Goal: Task Accomplishment & Management: Manage account settings

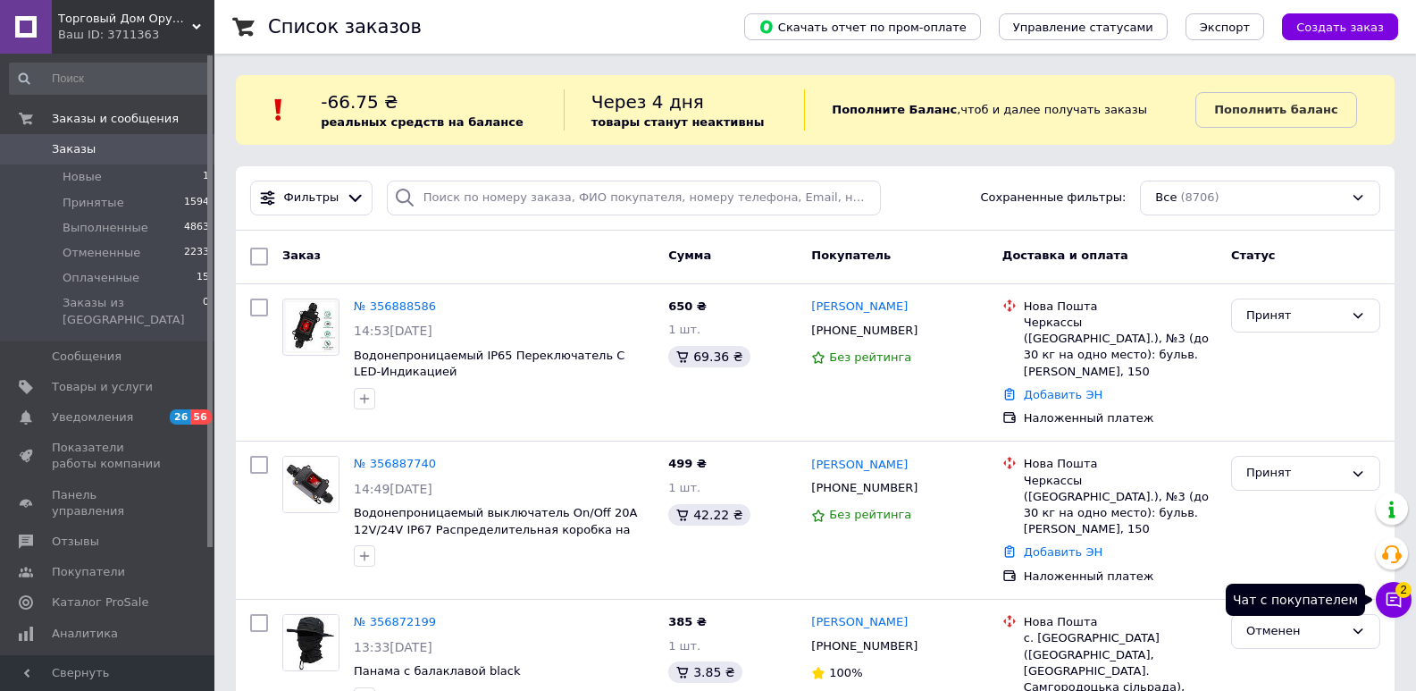
click at [1396, 590] on button "Чат с покупателем 2" at bounding box center [1394, 600] width 36 height 36
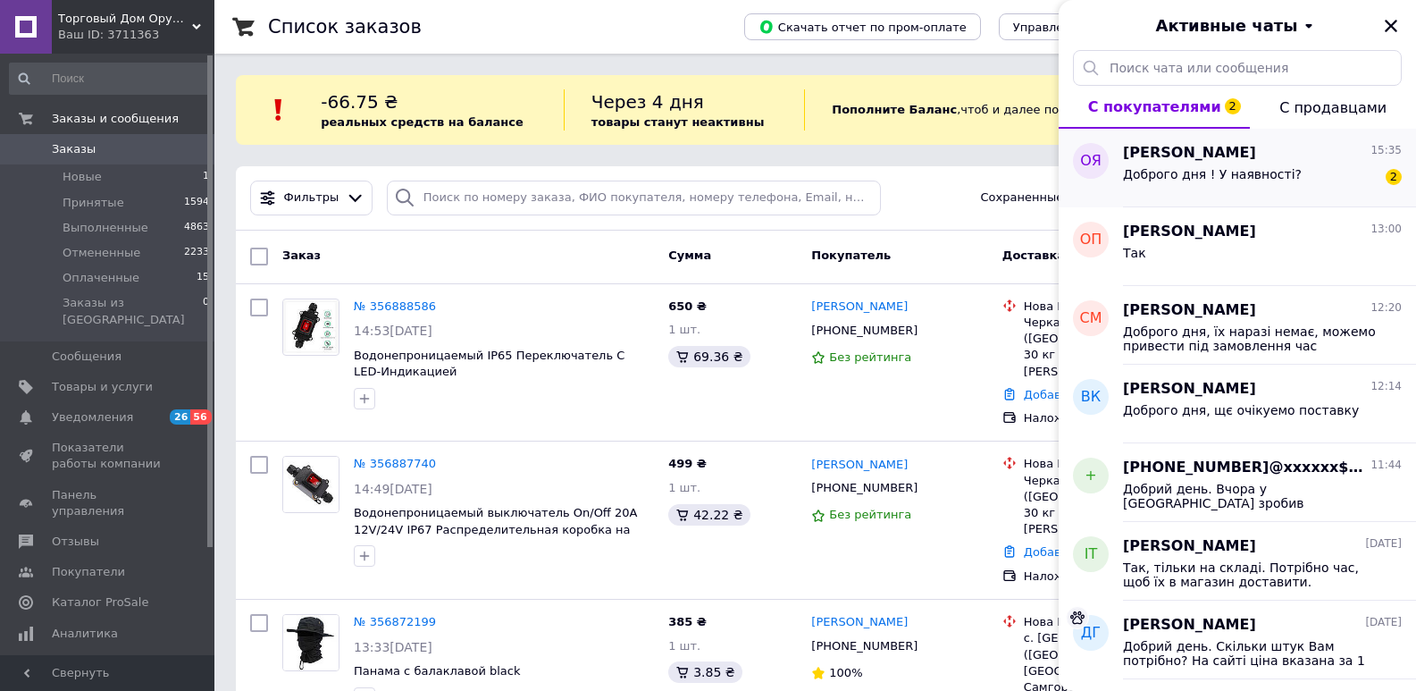
click at [1280, 166] on div "Доброго дня ! У наявності? 2" at bounding box center [1262, 178] width 279 height 29
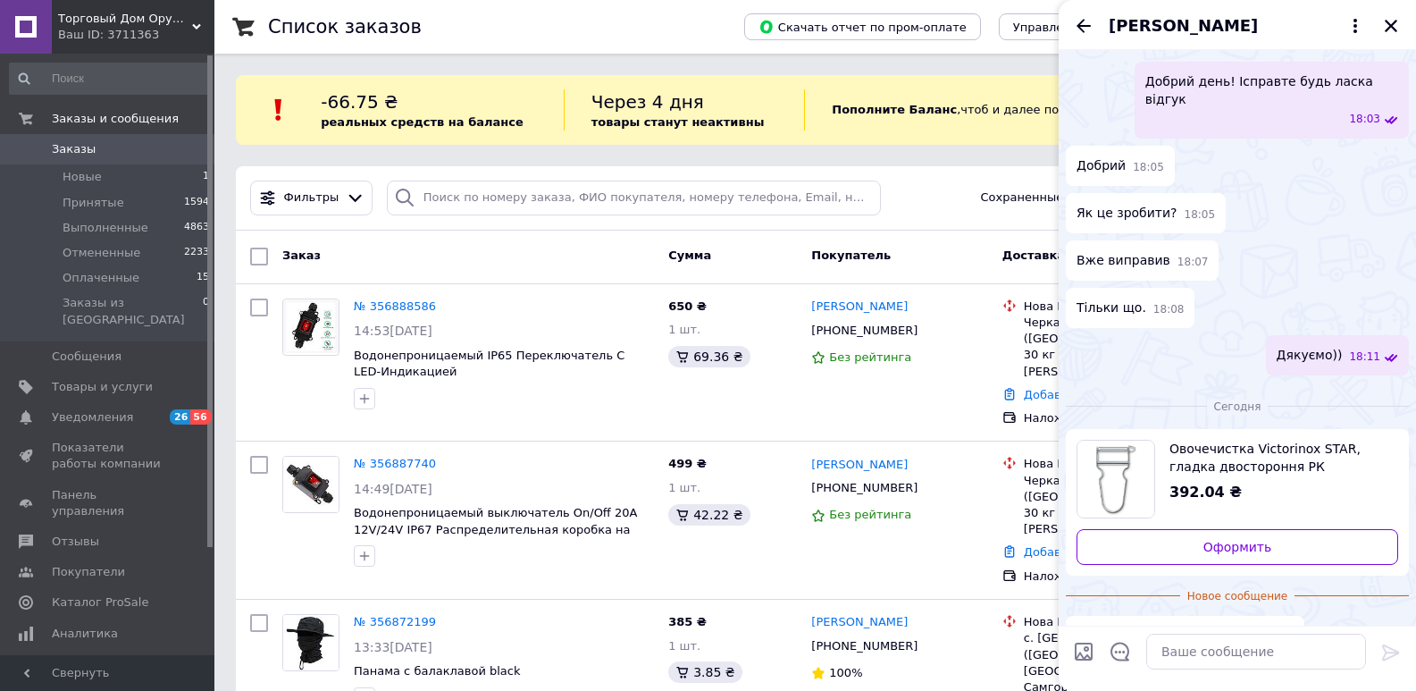
scroll to position [466, 0]
click at [1199, 439] on span "Овочечистка Victorinox STAR, гладка двостороння РК" at bounding box center [1277, 457] width 214 height 36
click at [1210, 651] on textarea at bounding box center [1257, 652] width 220 height 36
click at [1321, 651] on textarea "Доброго дня, нажаль немає" at bounding box center [1239, 652] width 256 height 36
type textarea "Доброго дня, нажаль немає"
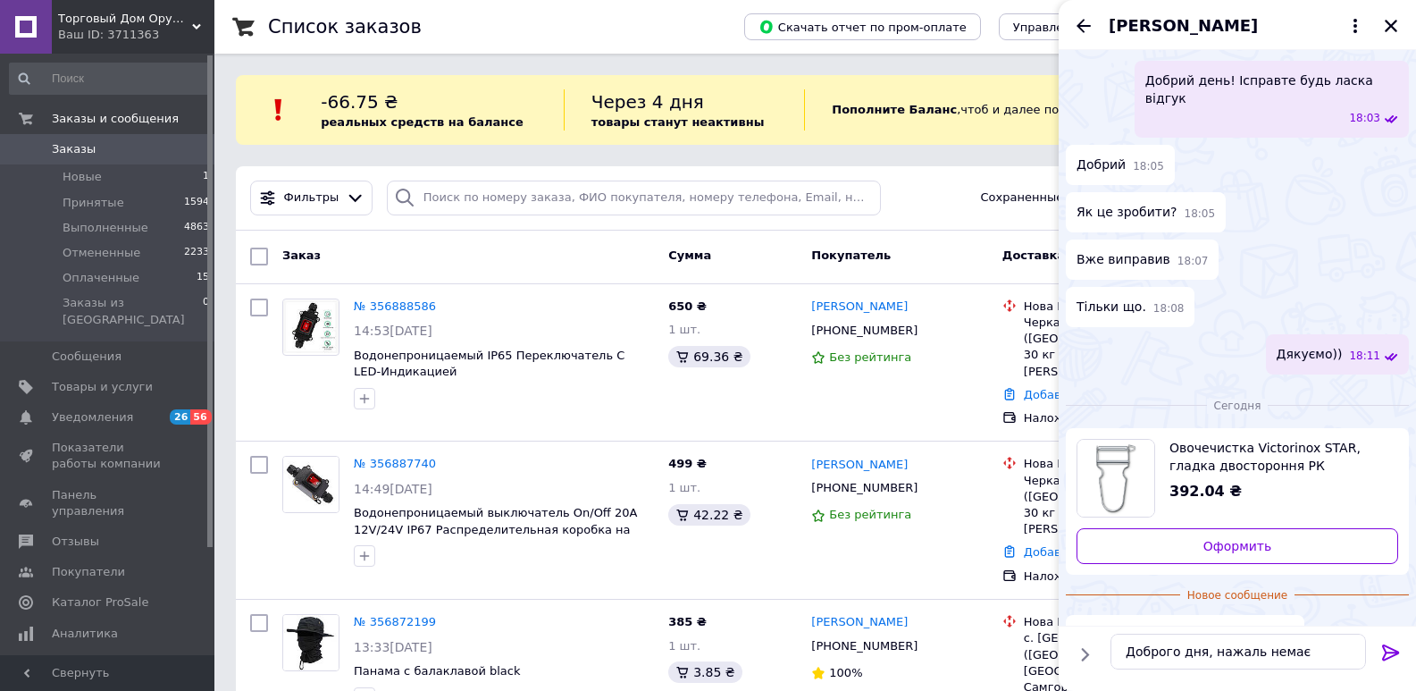
click at [1395, 651] on icon at bounding box center [1391, 652] width 21 height 21
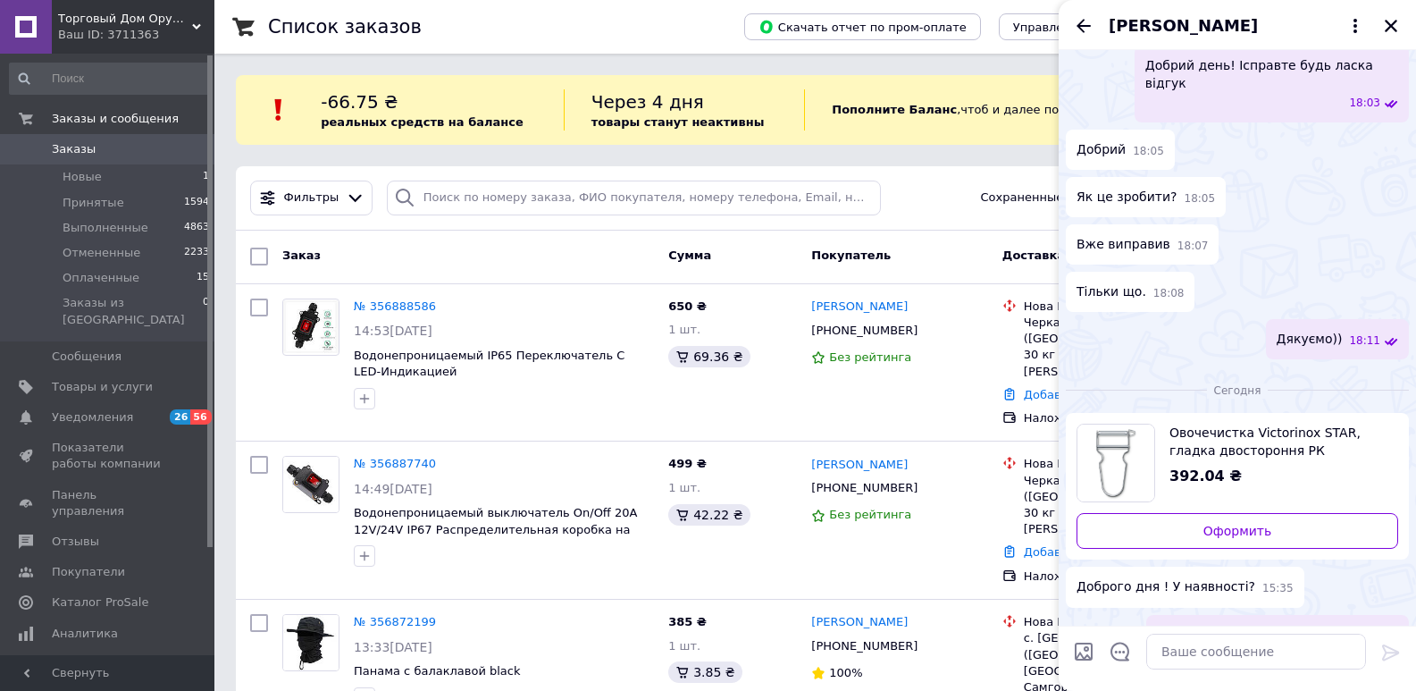
click at [1194, 424] on span "Овочечистка Victorinox STAR, гладка двостороння РК" at bounding box center [1277, 442] width 214 height 36
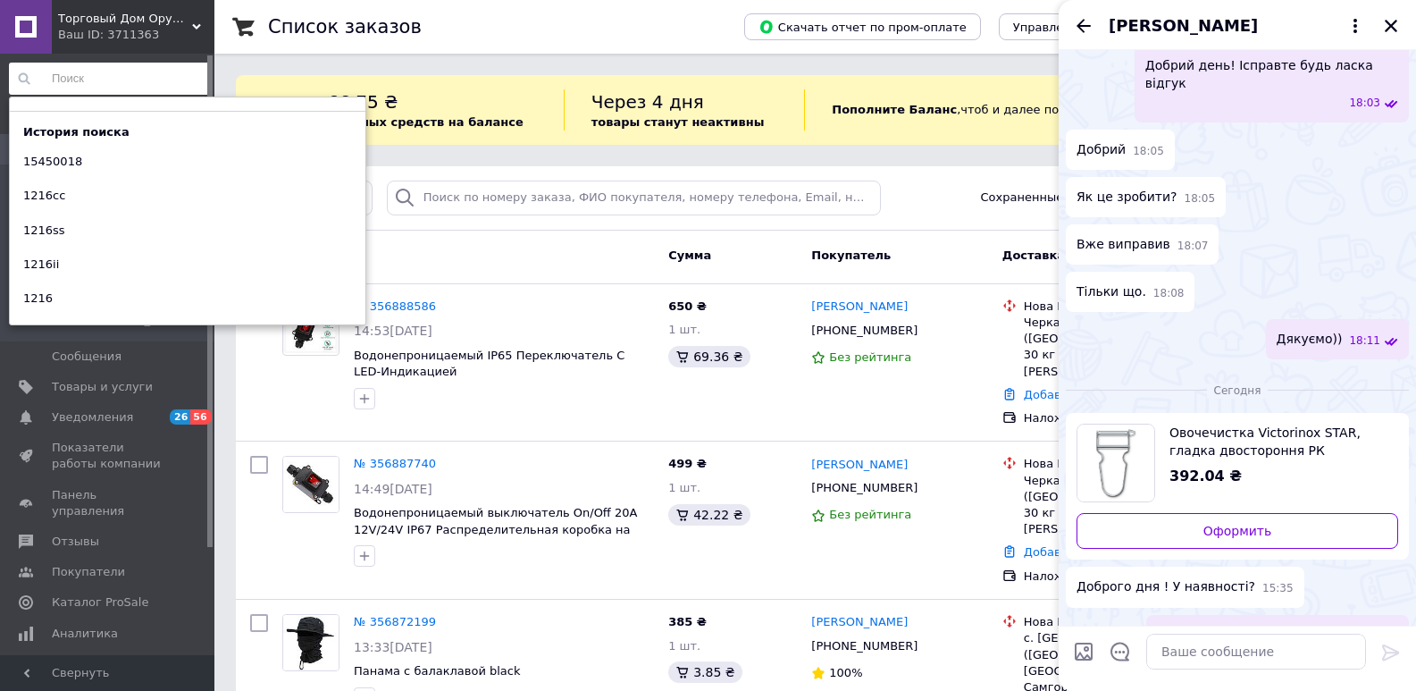
click at [101, 74] on input at bounding box center [110, 79] width 202 height 32
paste input "доброго дня, нажаль немає"
type input "доброго дня, нажаль немає"
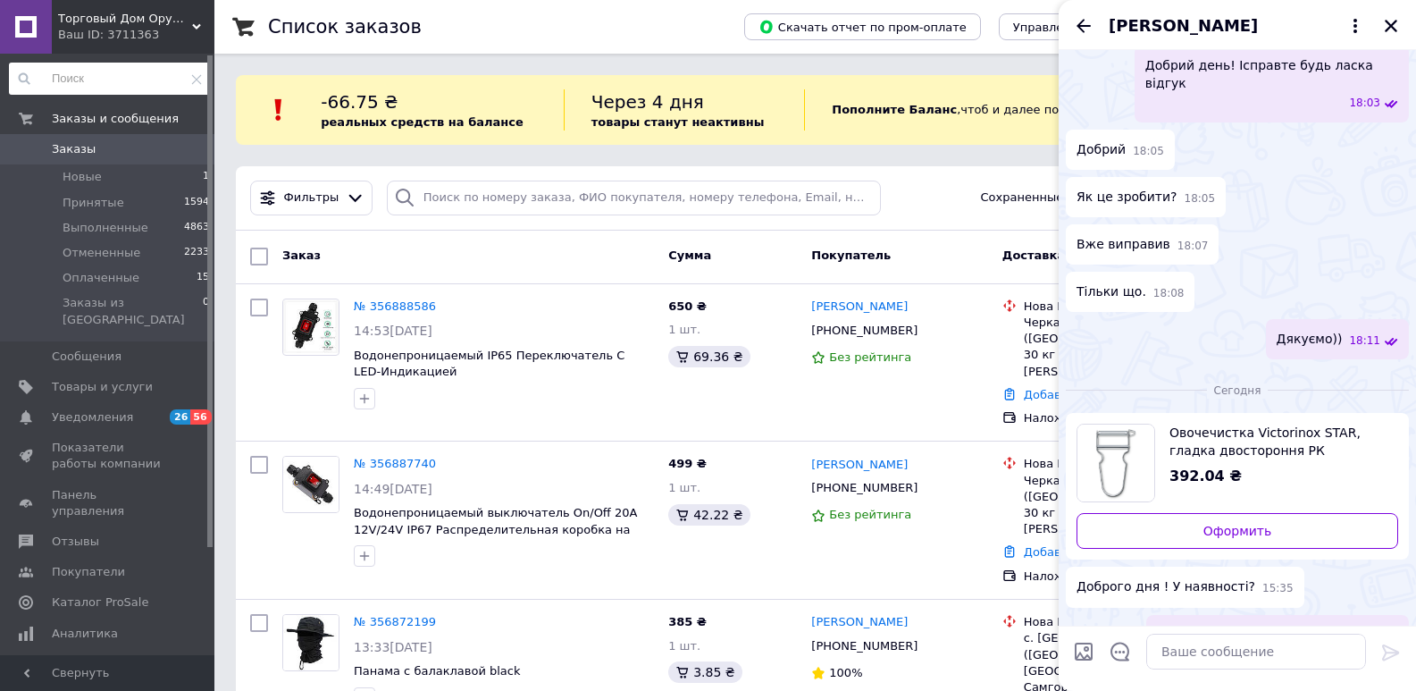
scroll to position [0, 0]
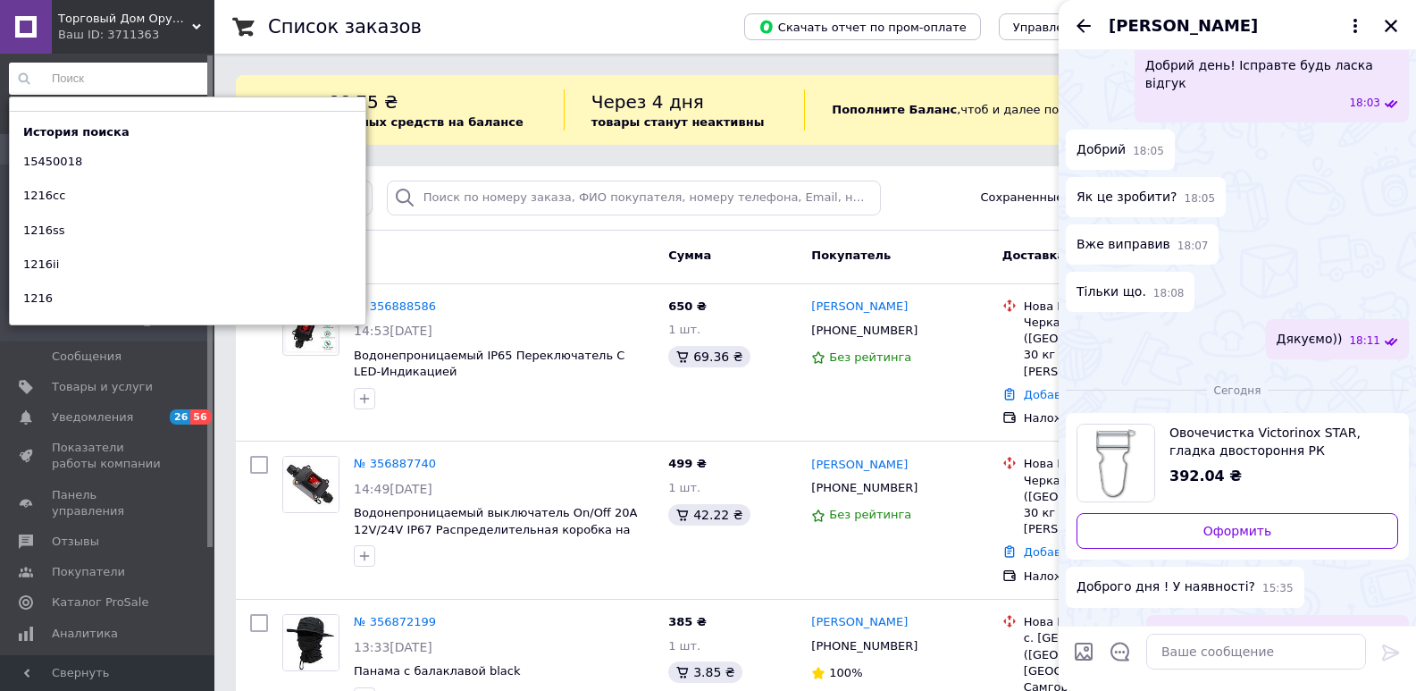
paste input "6.0912"
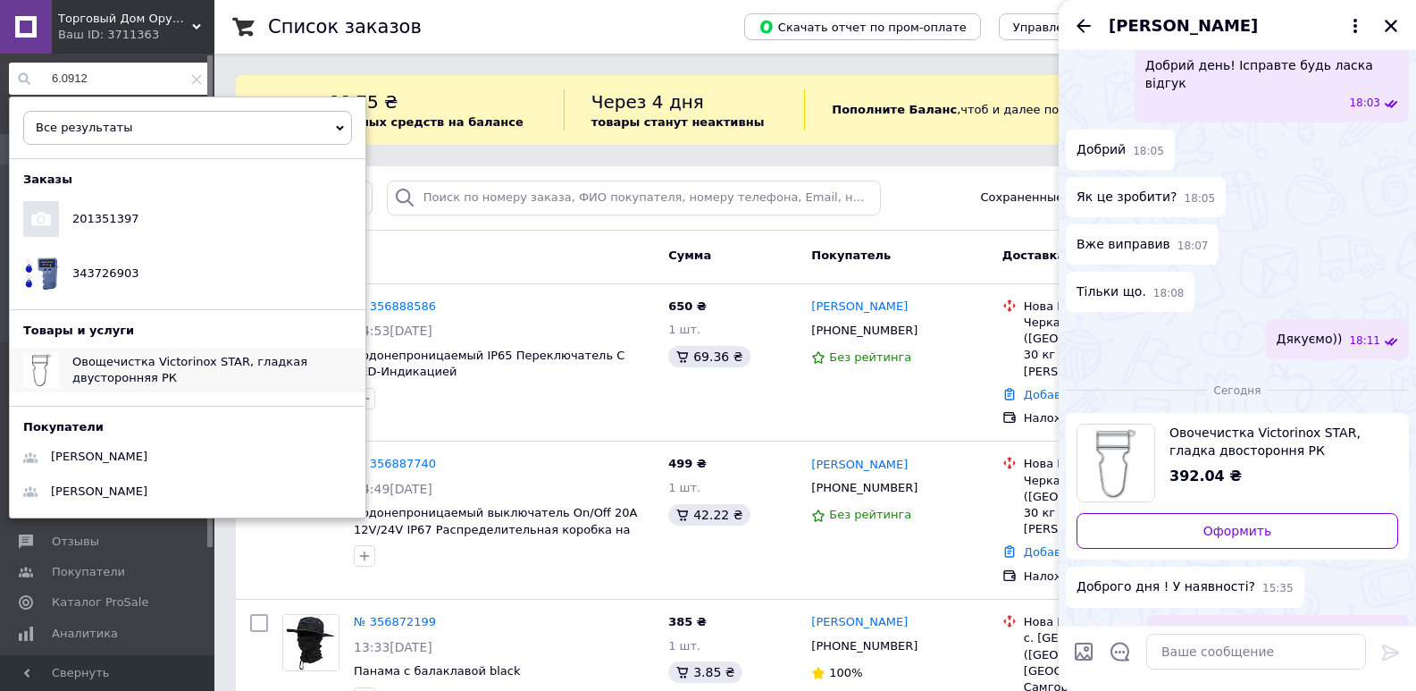
type input "6.0912"
click at [213, 360] on span "Овощечистка Victorinox STAR, гладкая двусторонняя РК" at bounding box center [189, 369] width 235 height 29
click at [566, 20] on div "Список заказов" at bounding box center [488, 27] width 441 height 54
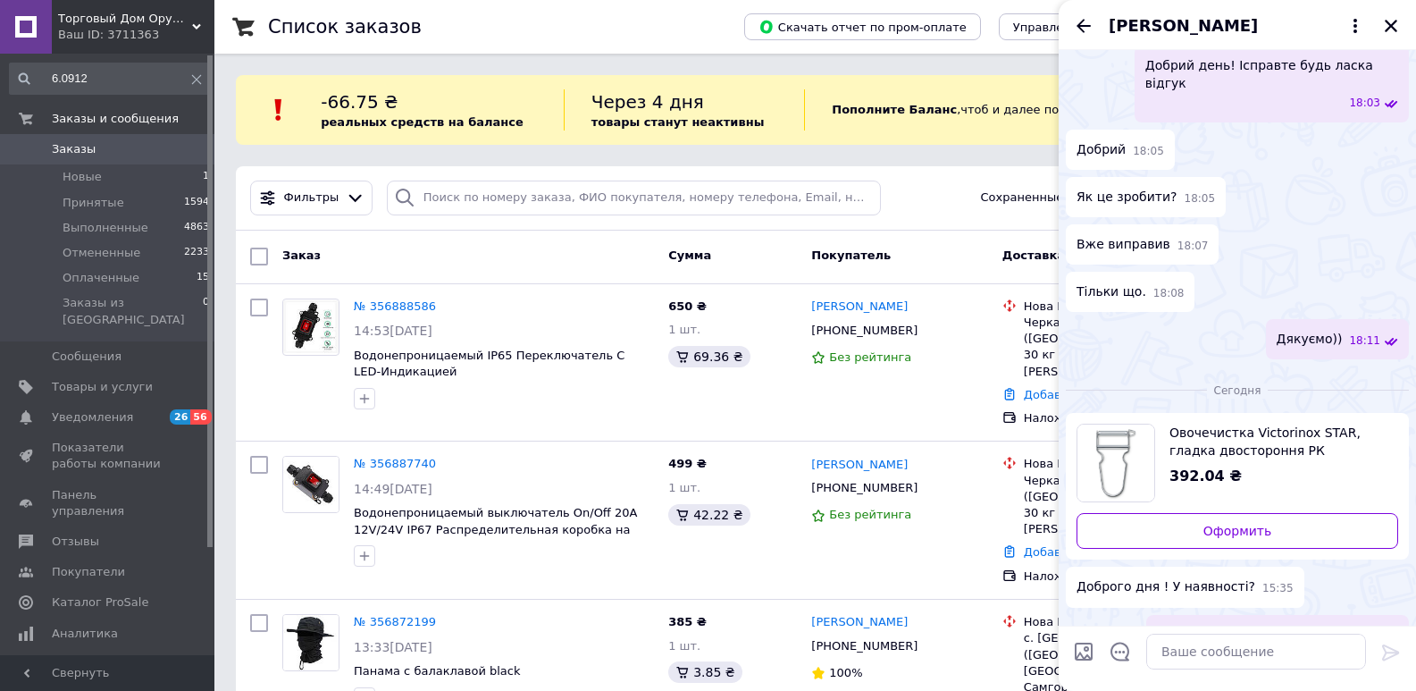
click at [125, 143] on span "Заказы" at bounding box center [108, 149] width 113 height 16
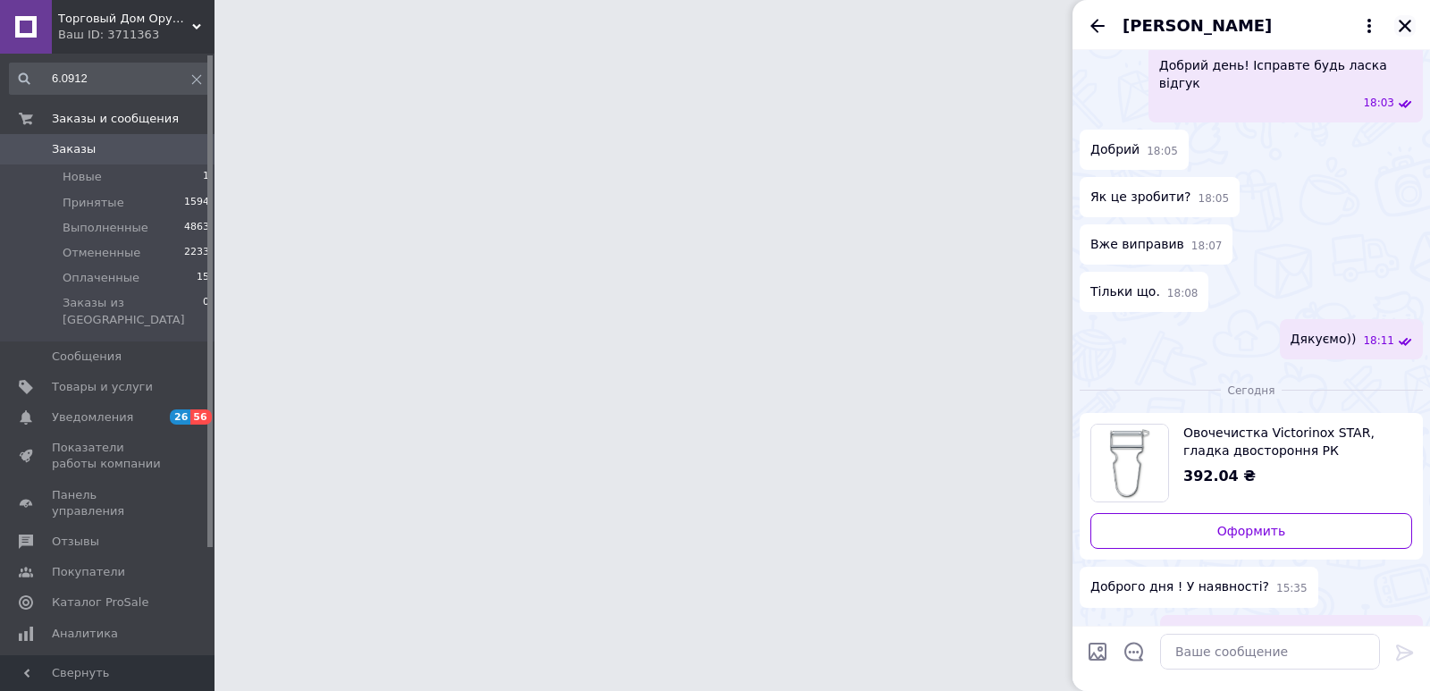
click at [1409, 23] on icon "Закрыть" at bounding box center [1405, 26] width 16 height 16
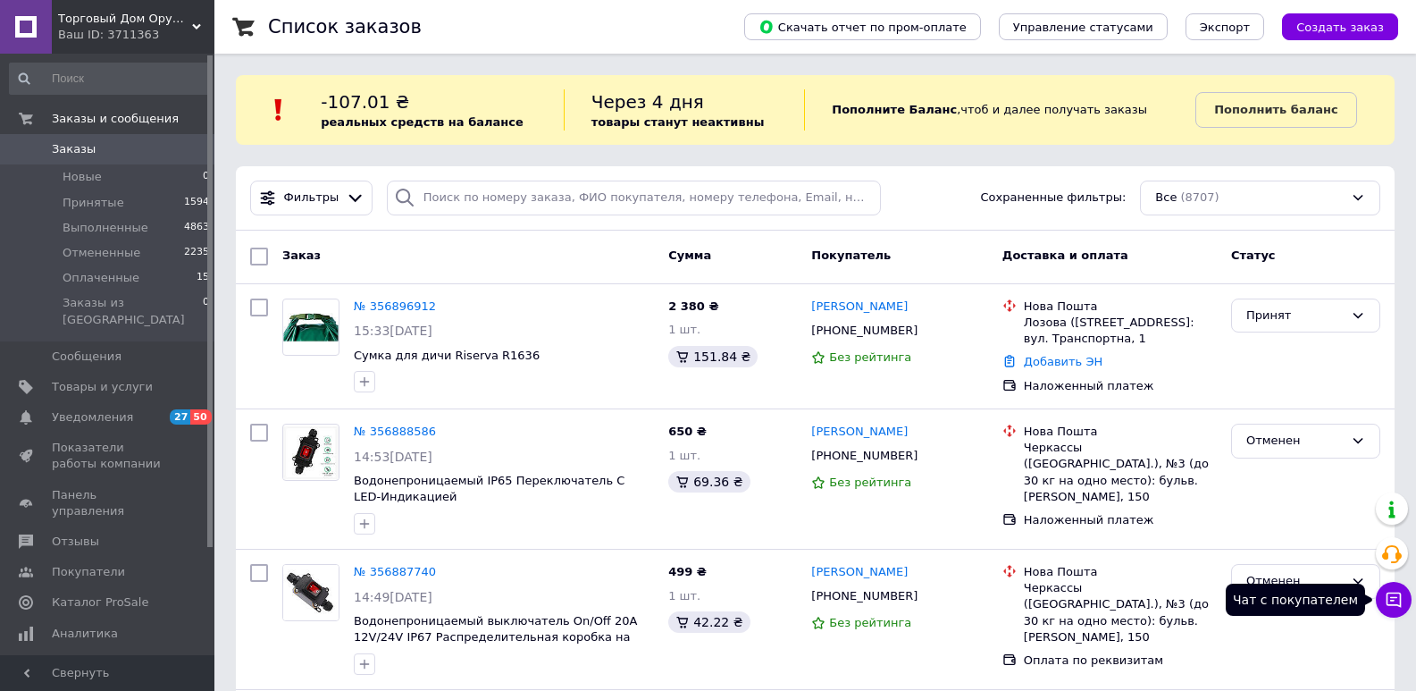
click at [1397, 606] on icon at bounding box center [1394, 600] width 18 height 18
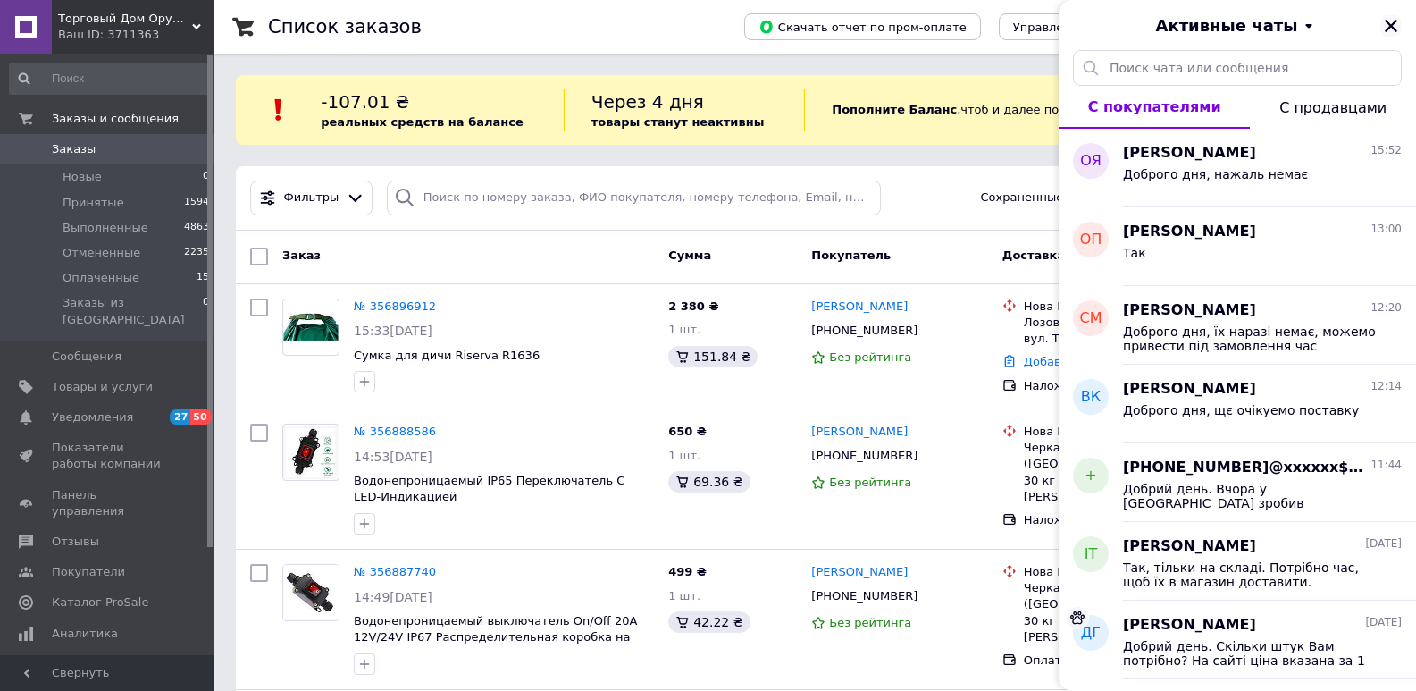
click at [1387, 27] on icon "Закрыть" at bounding box center [1391, 26] width 16 height 16
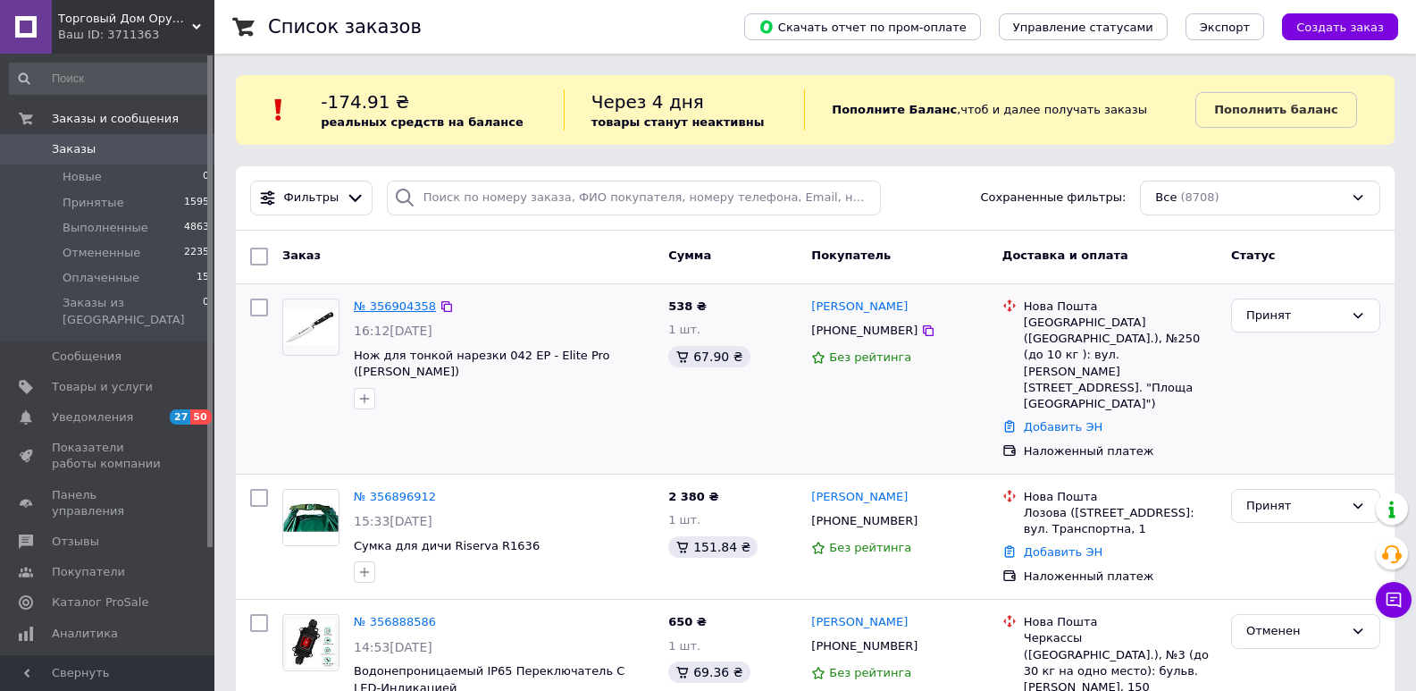
click at [406, 307] on link "№ 356904358" at bounding box center [395, 305] width 82 height 13
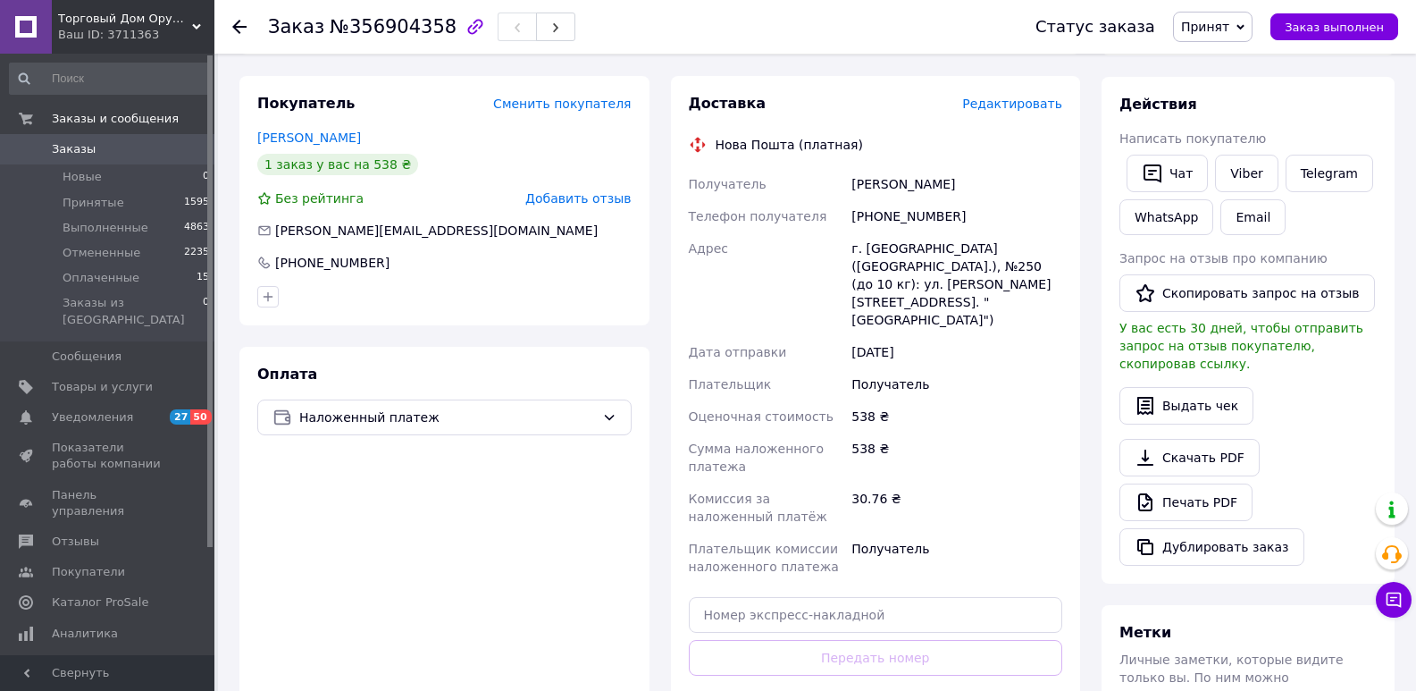
scroll to position [268, 0]
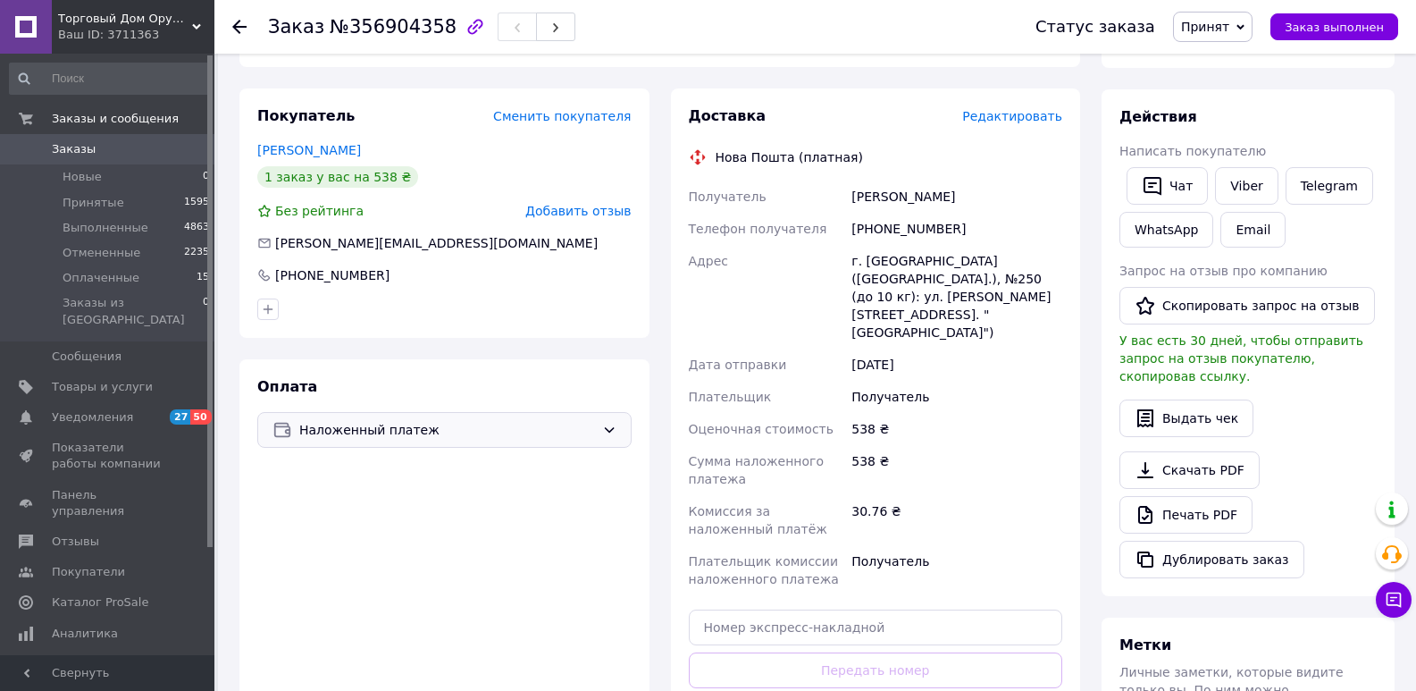
click at [471, 424] on span "Наложенный платеж" at bounding box center [447, 430] width 296 height 20
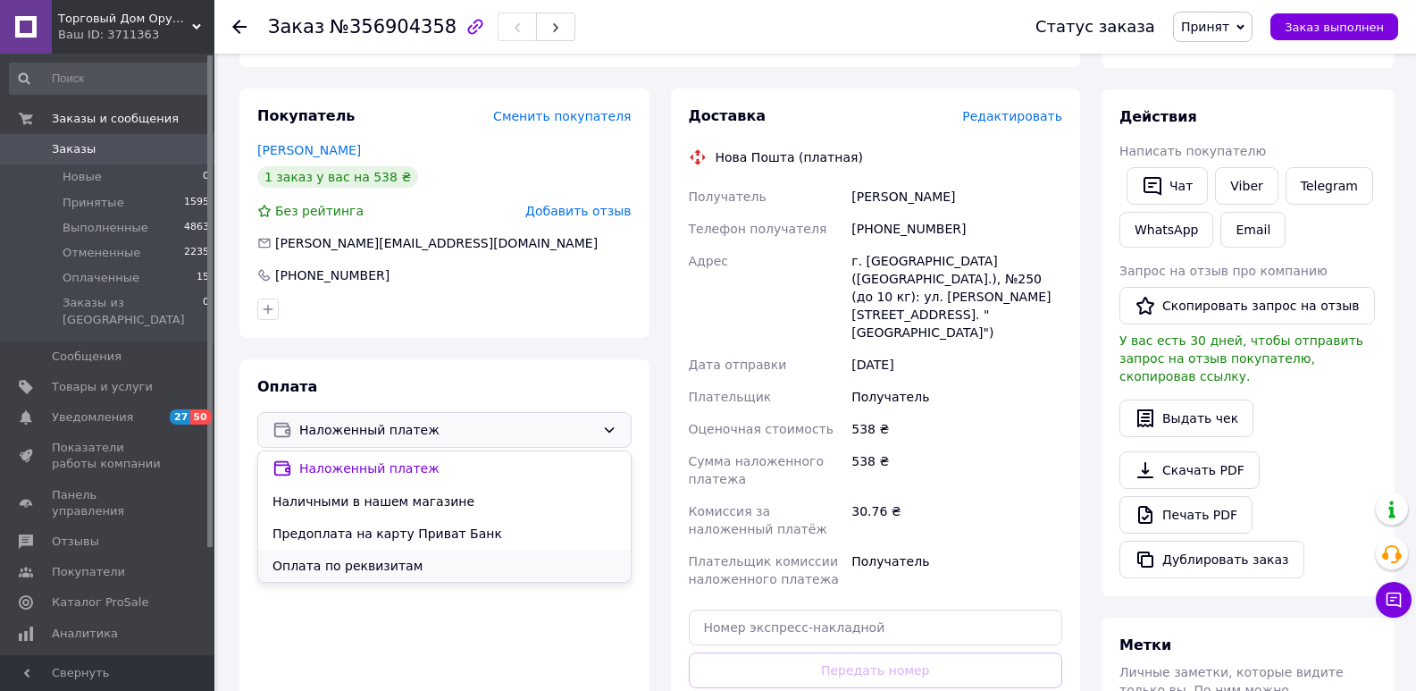
click at [422, 567] on span "Оплата по реквизитам" at bounding box center [445, 566] width 344 height 18
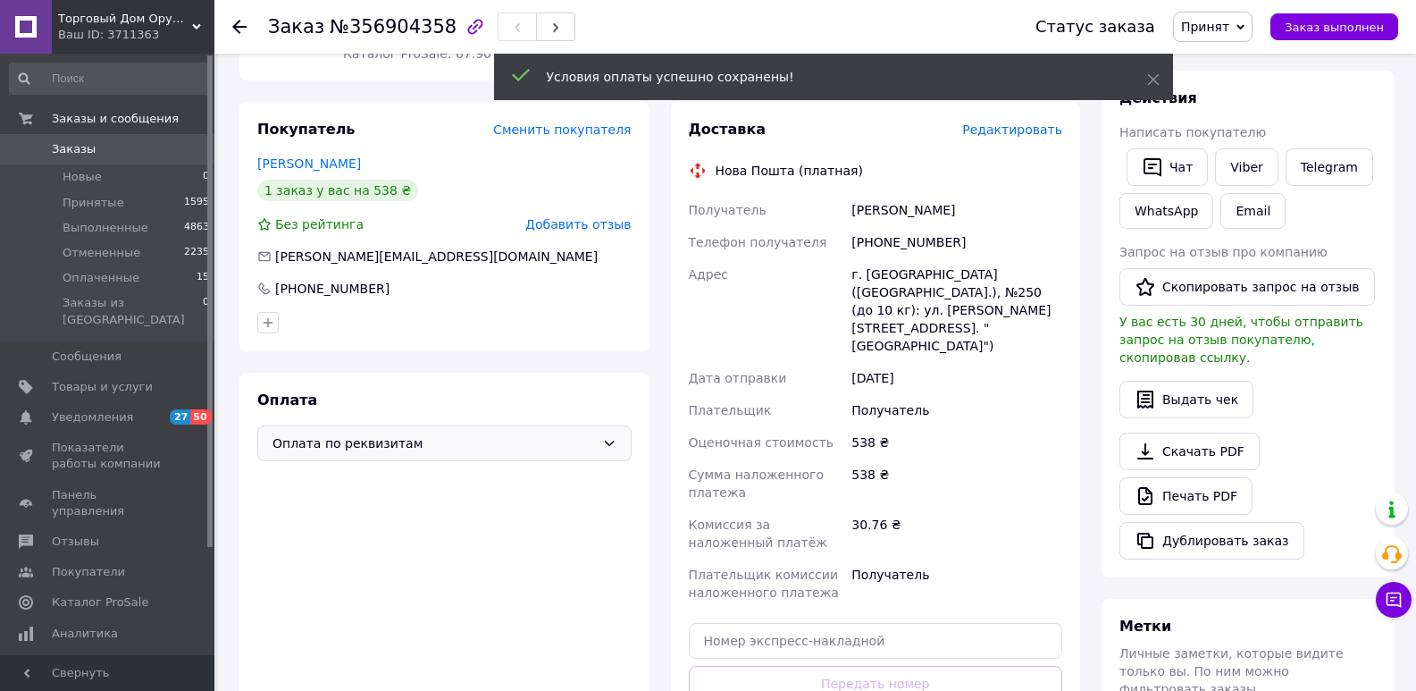
scroll to position [0, 0]
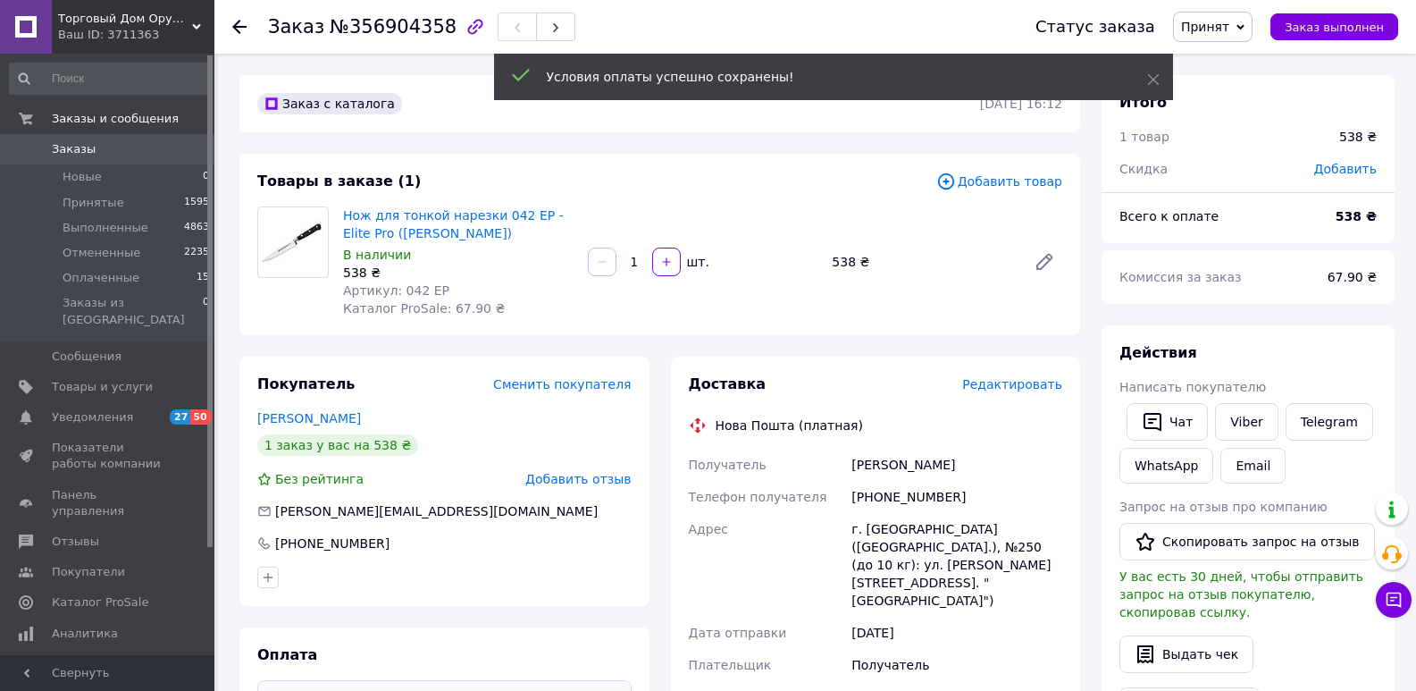
click at [1240, 35] on span "Принят" at bounding box center [1213, 27] width 80 height 30
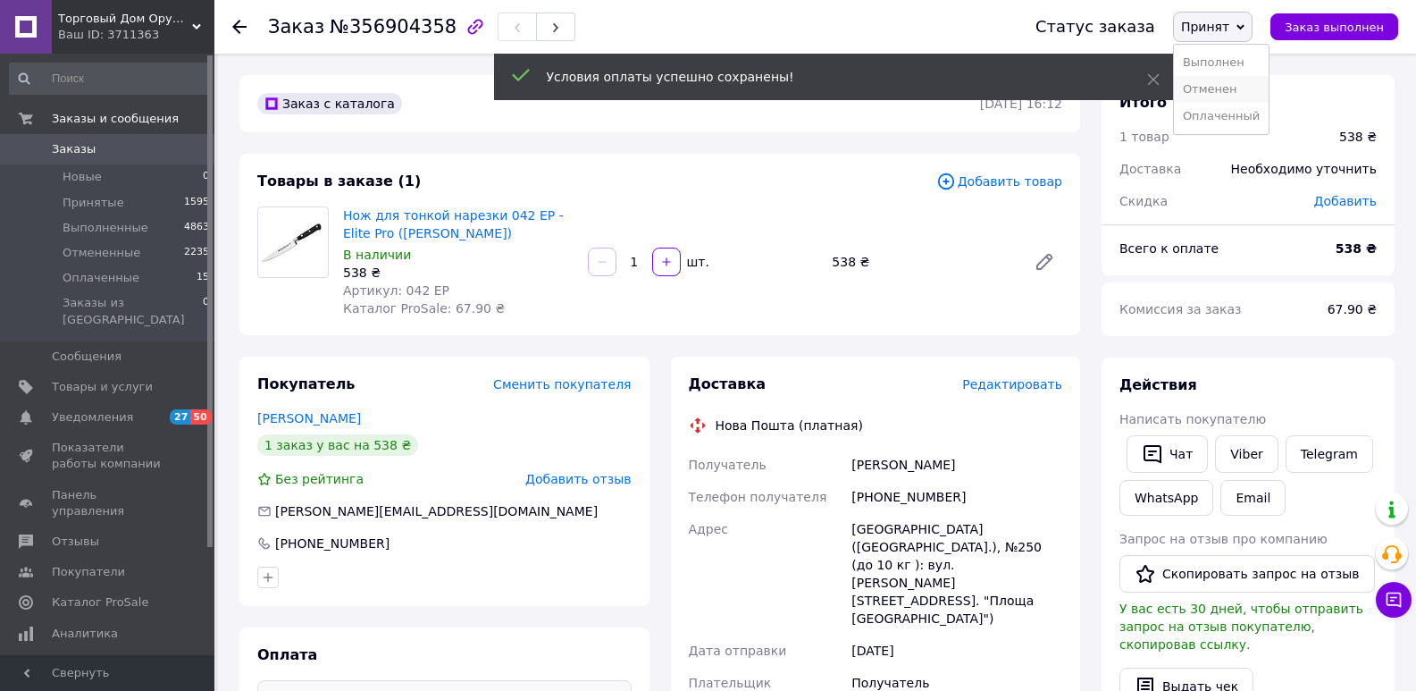
click at [1240, 88] on li "Отменен" at bounding box center [1221, 89] width 95 height 27
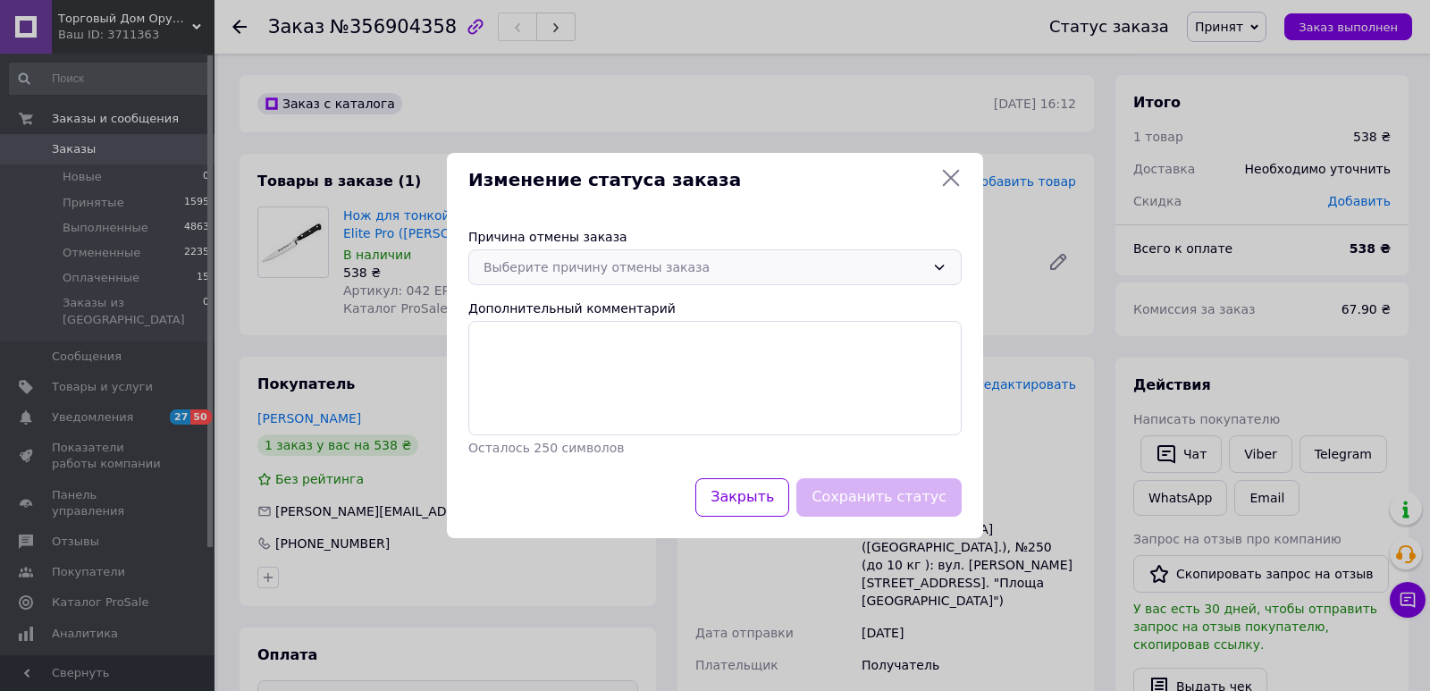
click at [605, 277] on div "Выберите причину отмены заказа" at bounding box center [703, 267] width 441 height 20
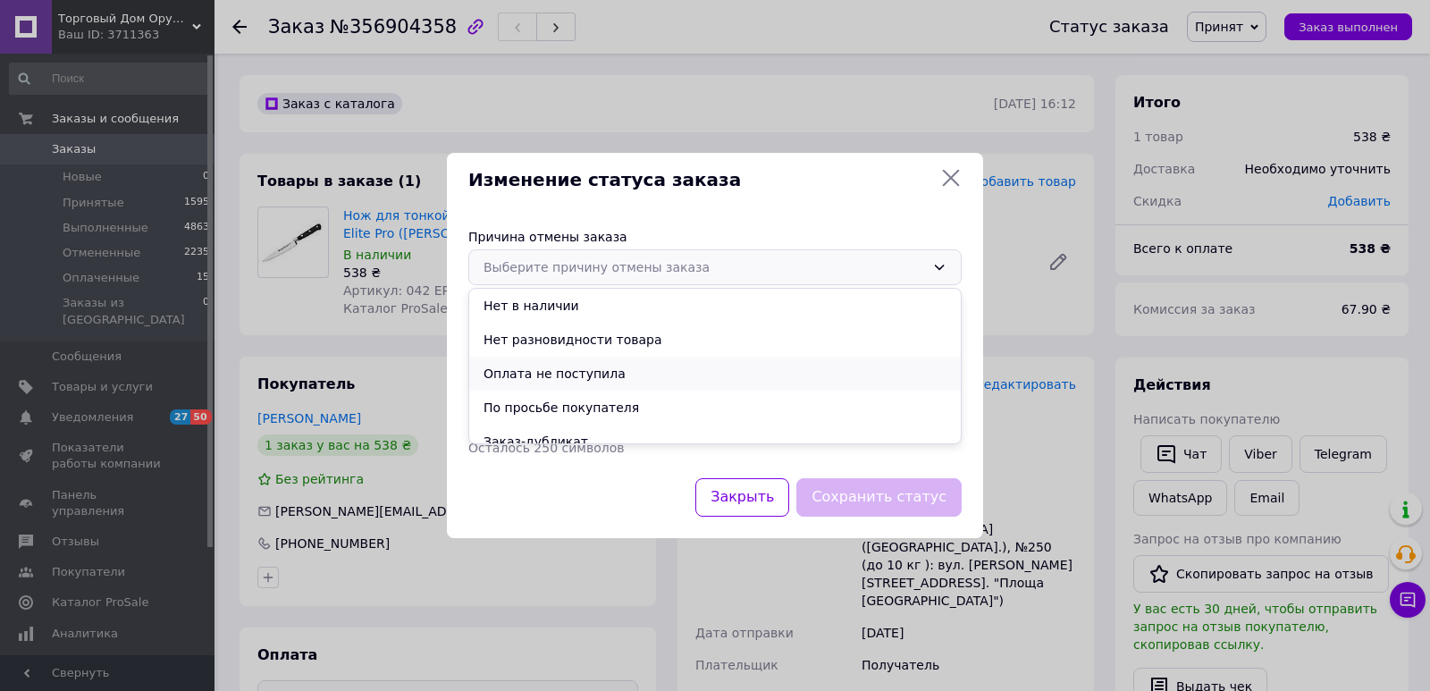
click at [572, 377] on li "Оплата не поступила" at bounding box center [715, 374] width 492 height 34
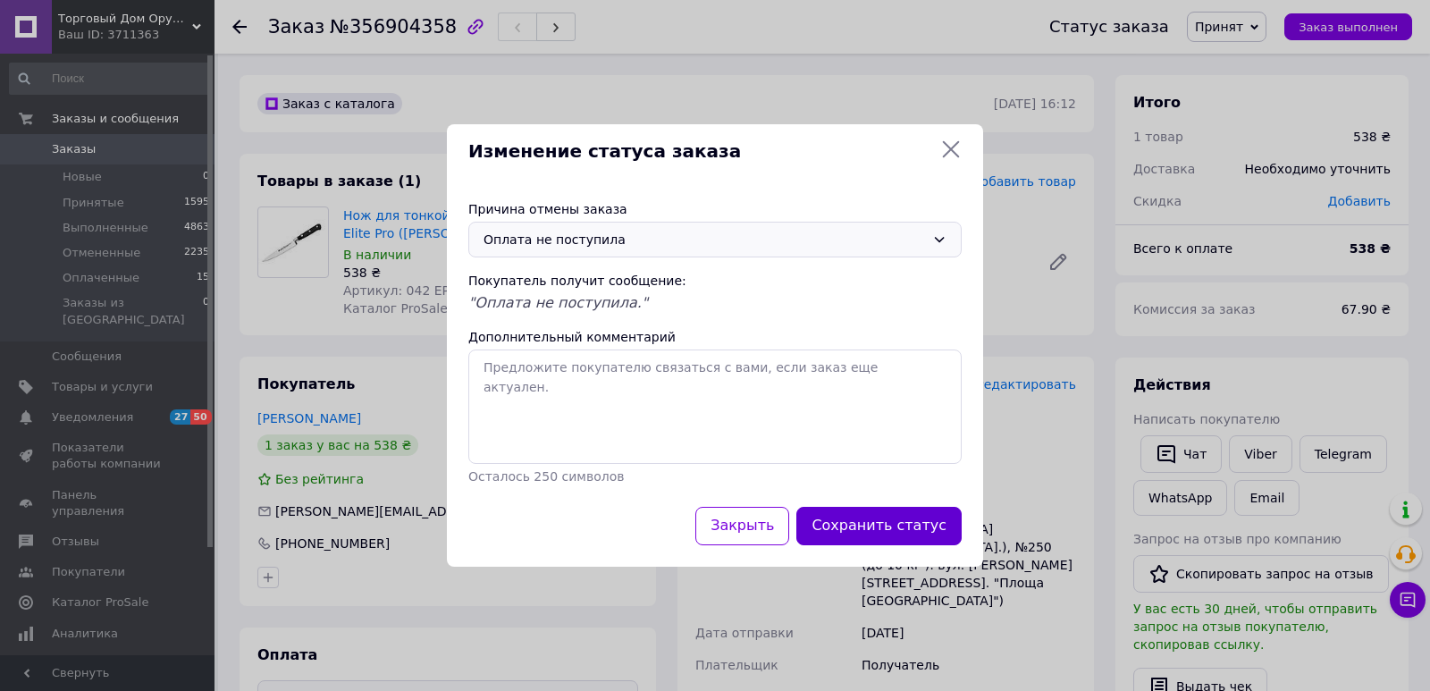
click at [870, 521] on button "Сохранить статус" at bounding box center [878, 526] width 165 height 38
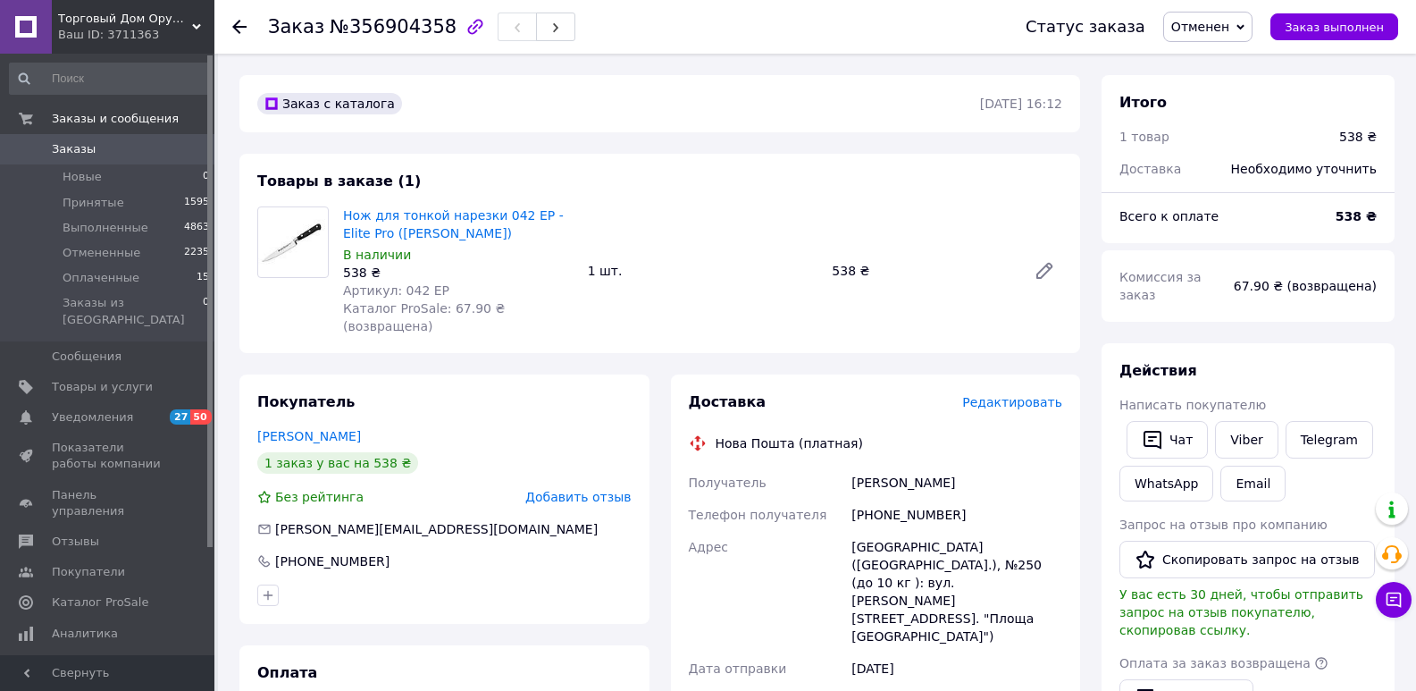
click at [97, 148] on span "Заказы" at bounding box center [108, 149] width 113 height 16
